Goal: Find contact information: Find contact information

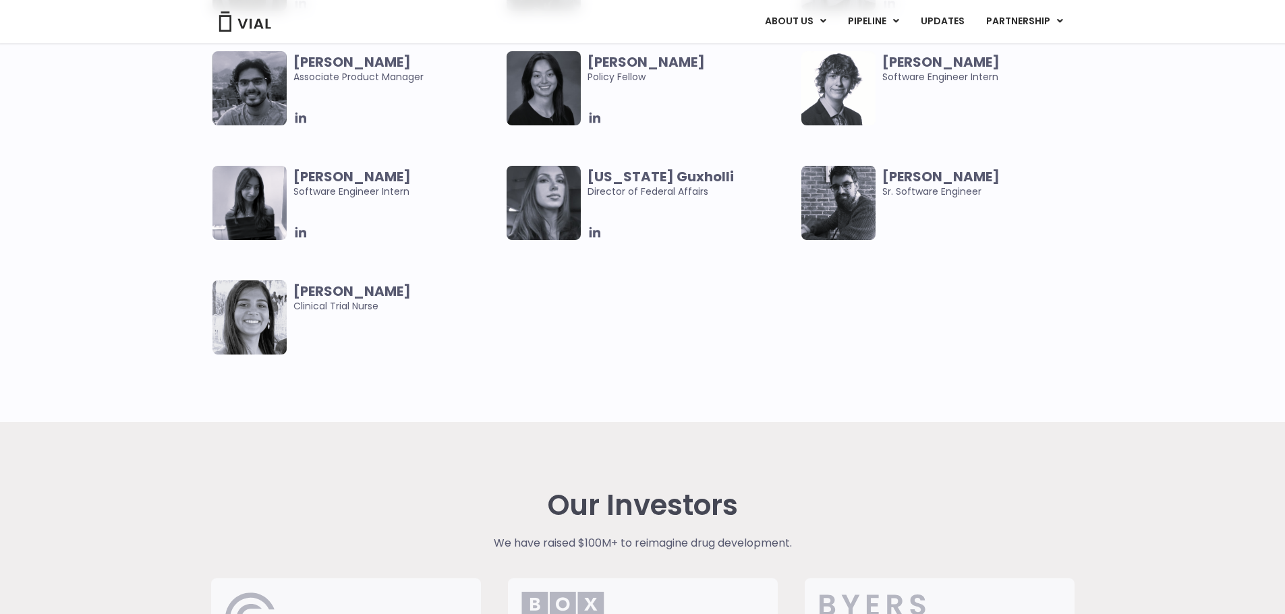
scroll to position [2096, 0]
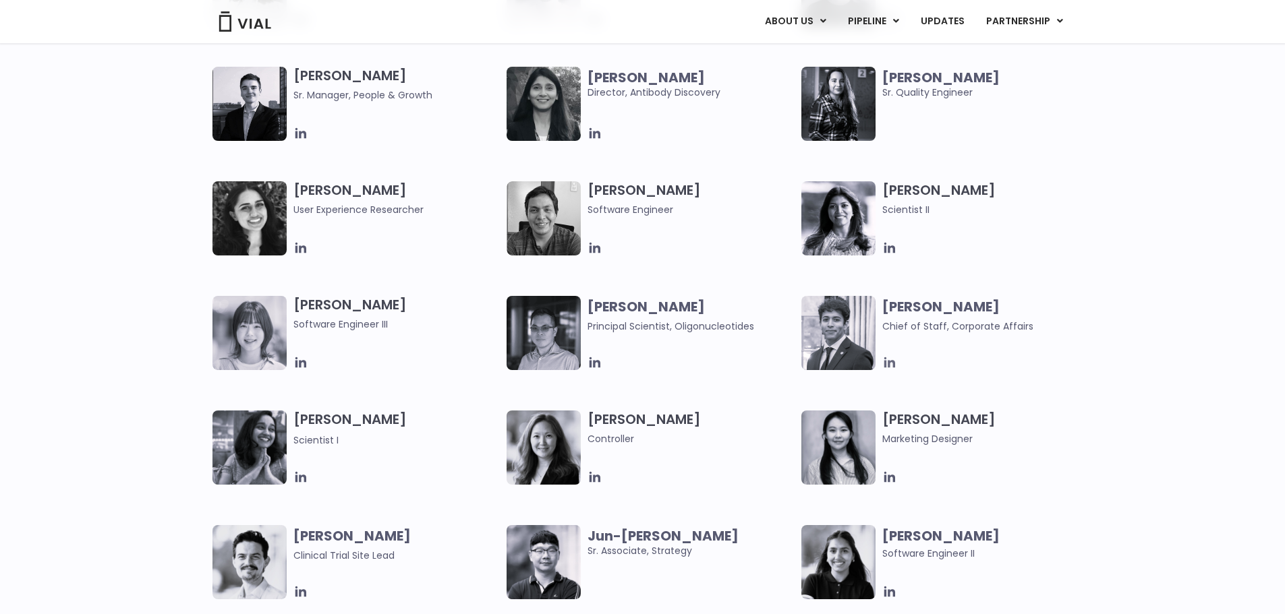
click at [886, 360] on icon at bounding box center [889, 362] width 15 height 15
drag, startPoint x: 883, startPoint y: 322, endPoint x: 943, endPoint y: 328, distance: 60.3
click at [943, 328] on span "Chief of Staff, Corporate Affairs" at bounding box center [957, 326] width 151 height 13
copy span "Chief of Staff"
click at [895, 332] on span "Chief of Staff, Corporate Affairs" at bounding box center [957, 326] width 151 height 13
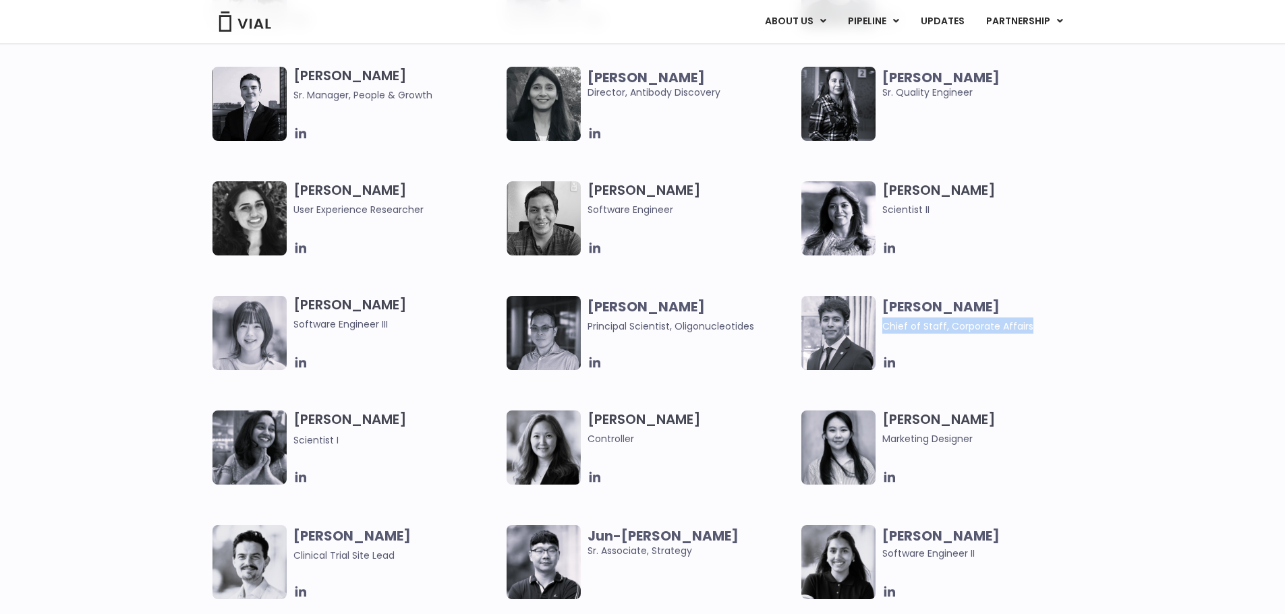
drag, startPoint x: 881, startPoint y: 327, endPoint x: 1047, endPoint y: 324, distance: 165.9
click at [1063, 324] on div "[PERSON_NAME] Chief of Staff, Corporate Affairs" at bounding box center [948, 333] width 295 height 74
copy span "Chief of Staff, Corporate Affairs"
drag, startPoint x: 968, startPoint y: 335, endPoint x: 957, endPoint y: 328, distance: 12.7
click at [968, 335] on div "[PERSON_NAME] Chief of Staff, Corporate Affairs" at bounding box center [985, 318] width 207 height 38
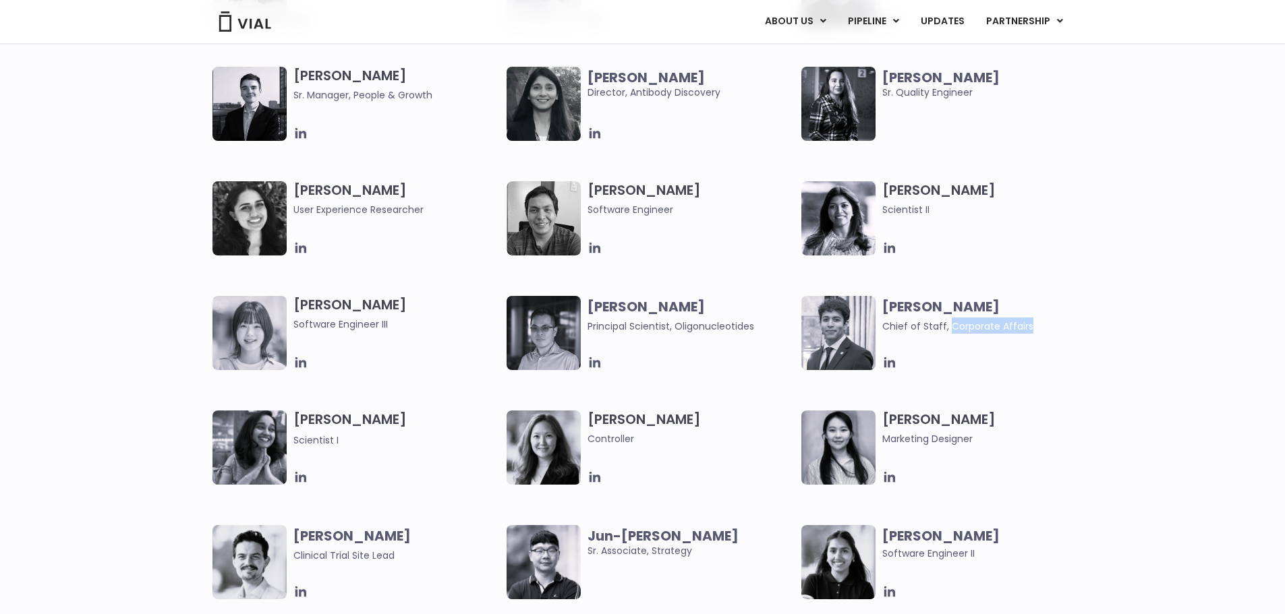
drag, startPoint x: 947, startPoint y: 327, endPoint x: 1041, endPoint y: 326, distance: 93.7
click at [1041, 326] on span "Chief of Staff, Corporate Affairs" at bounding box center [985, 326] width 207 height 16
copy span "Corporate Affairs"
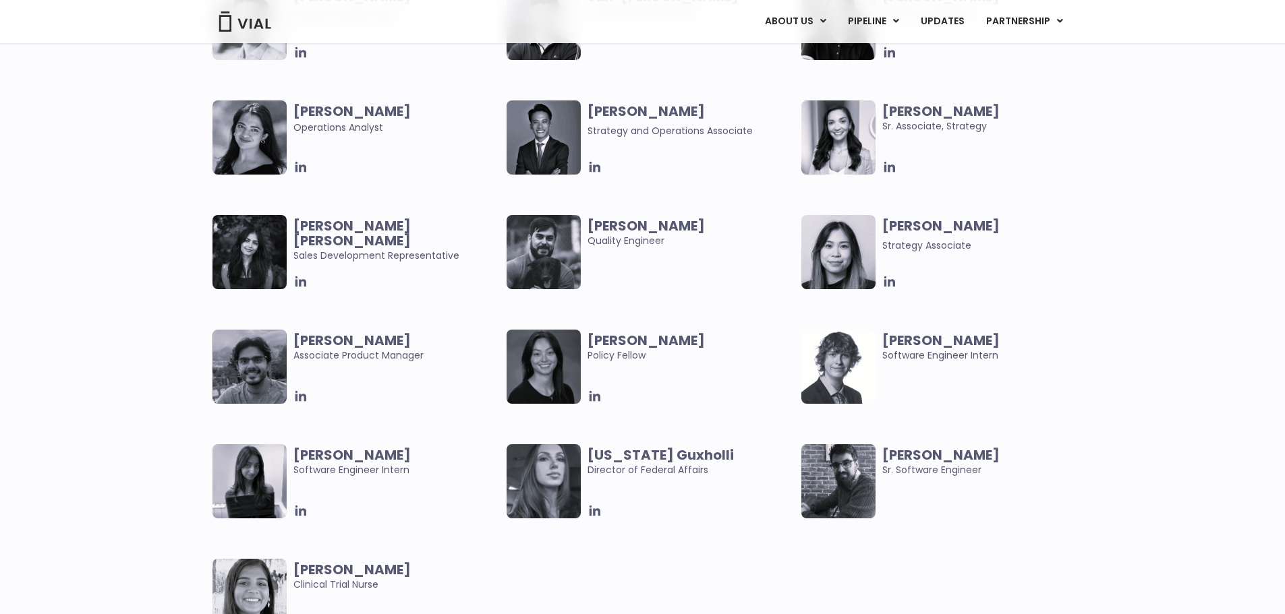
click at [189, 338] on div "[PERSON_NAME] Associate Product Manager [PERSON_NAME] Policy Fellow [PERSON_NAM…" at bounding box center [642, 502] width 1285 height 344
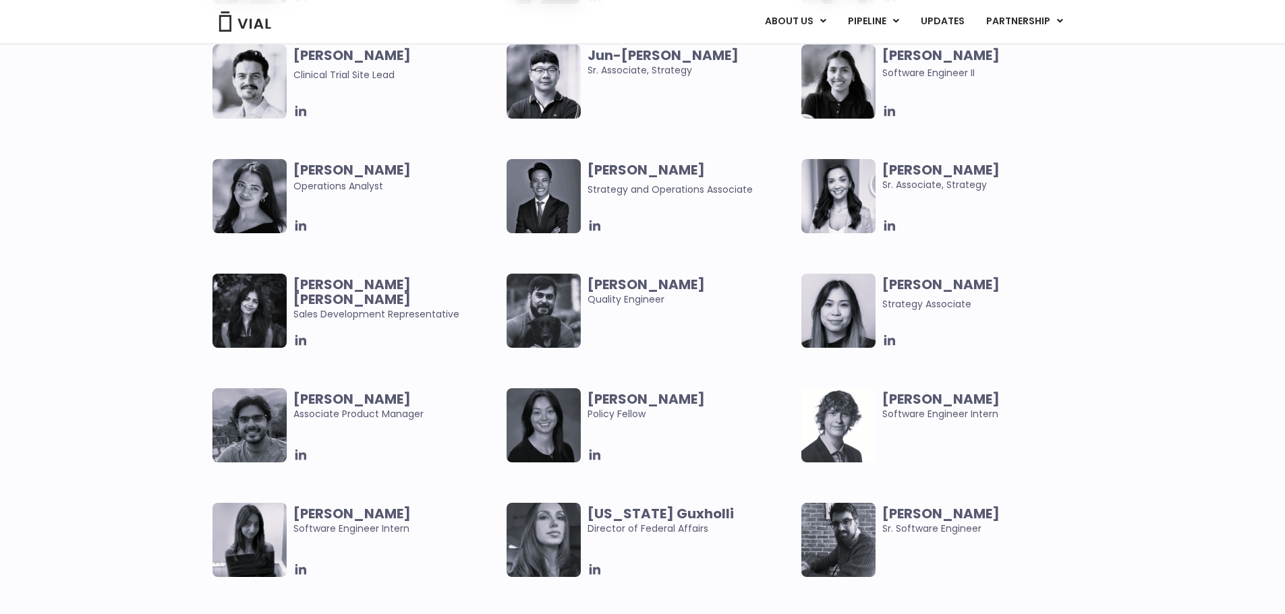
scroll to position [2115, 0]
